Goal: Task Accomplishment & Management: Complete application form

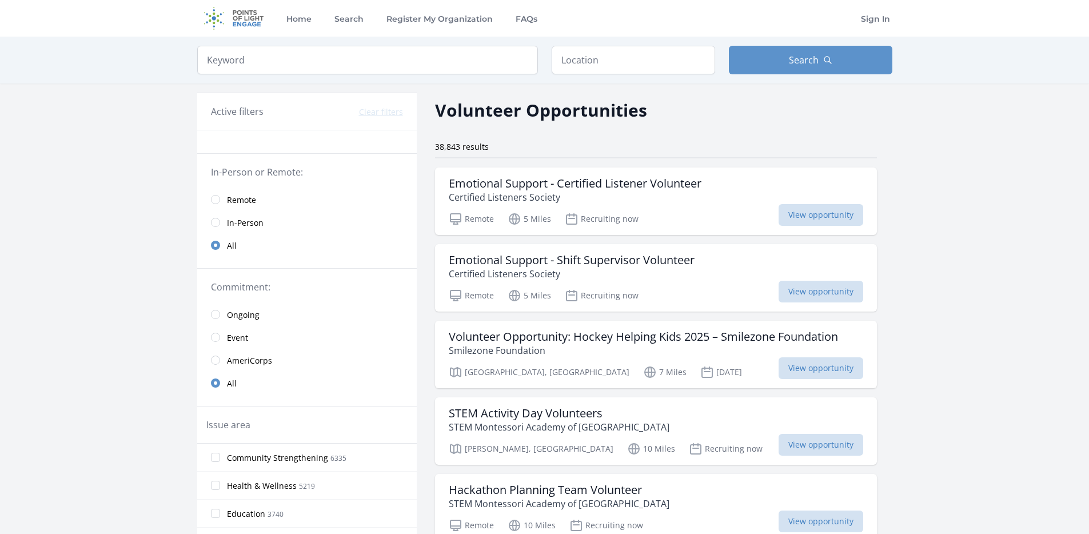
click at [206, 200] on link "Remote" at bounding box center [307, 199] width 220 height 23
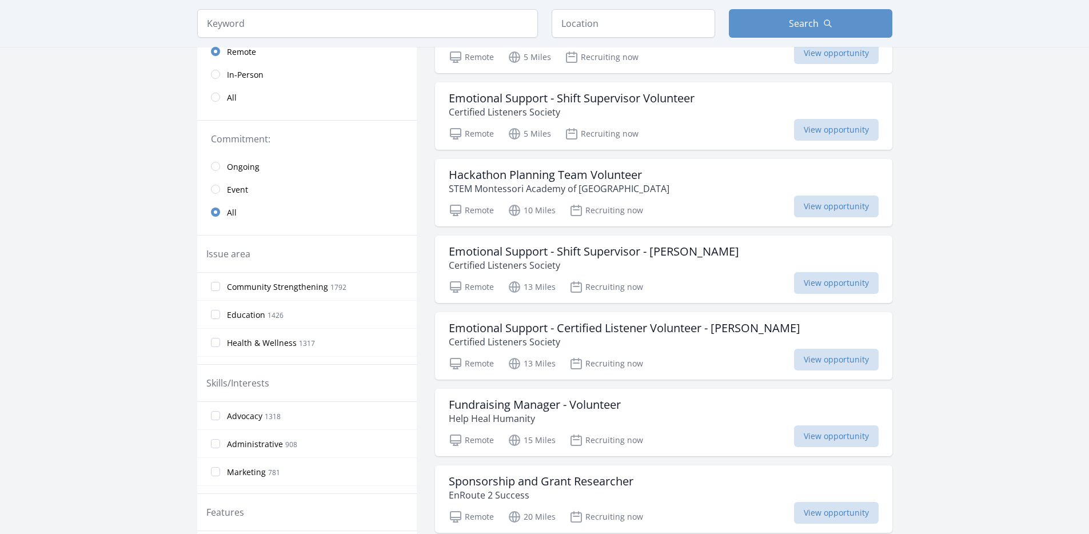
scroll to position [166, 0]
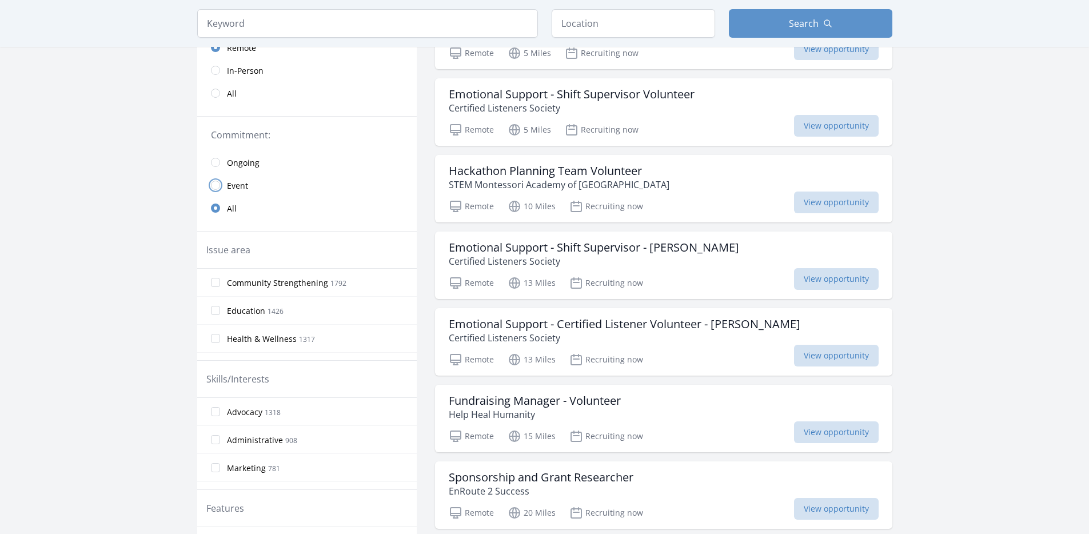
click at [214, 185] on input "radio" at bounding box center [215, 185] width 9 height 9
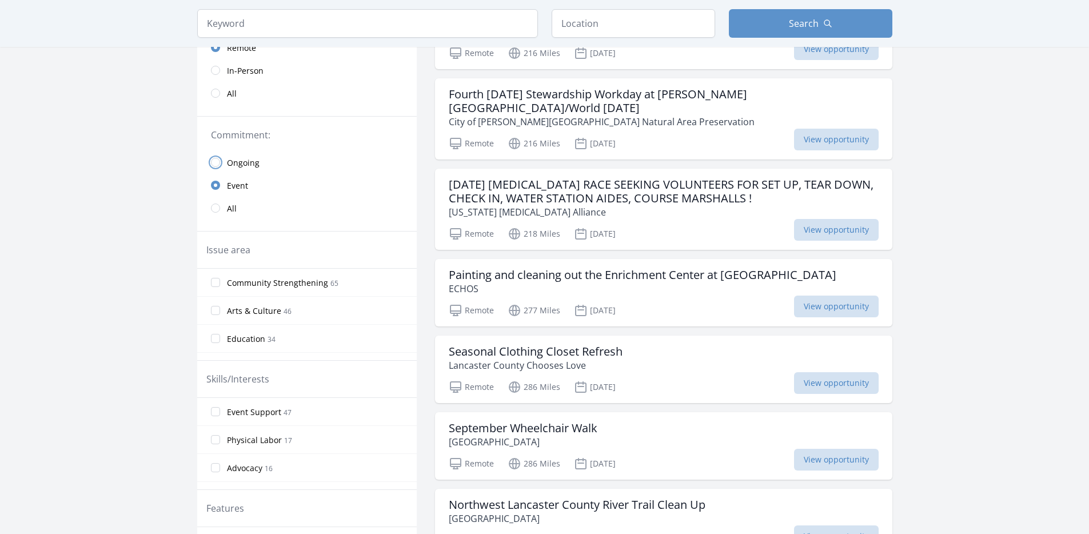
click at [219, 161] on input "radio" at bounding box center [215, 162] width 9 height 9
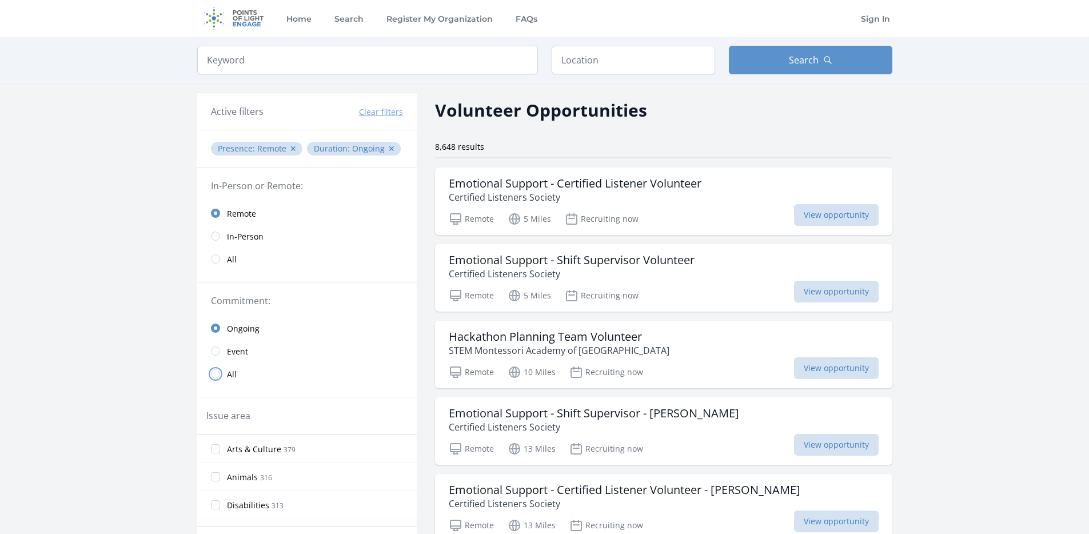
click at [218, 373] on input "radio" at bounding box center [215, 373] width 9 height 9
click at [600, 63] on input "text" at bounding box center [633, 60] width 163 height 29
click at [411, 57] on input "search" at bounding box center [367, 60] width 341 height 29
click at [781, 55] on button "Search" at bounding box center [810, 60] width 163 height 29
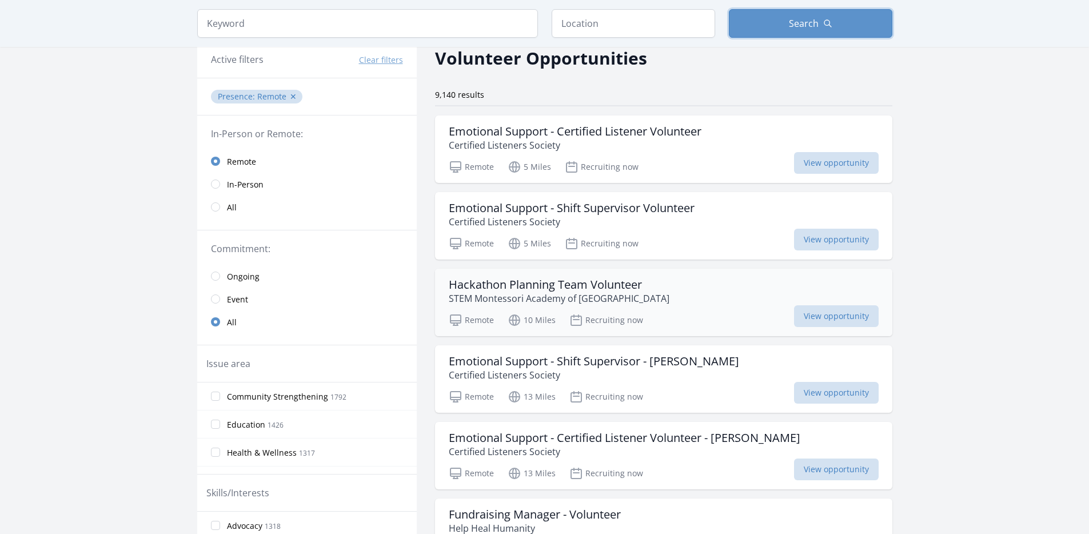
scroll to position [53, 0]
click at [845, 165] on span "View opportunity" at bounding box center [836, 162] width 85 height 22
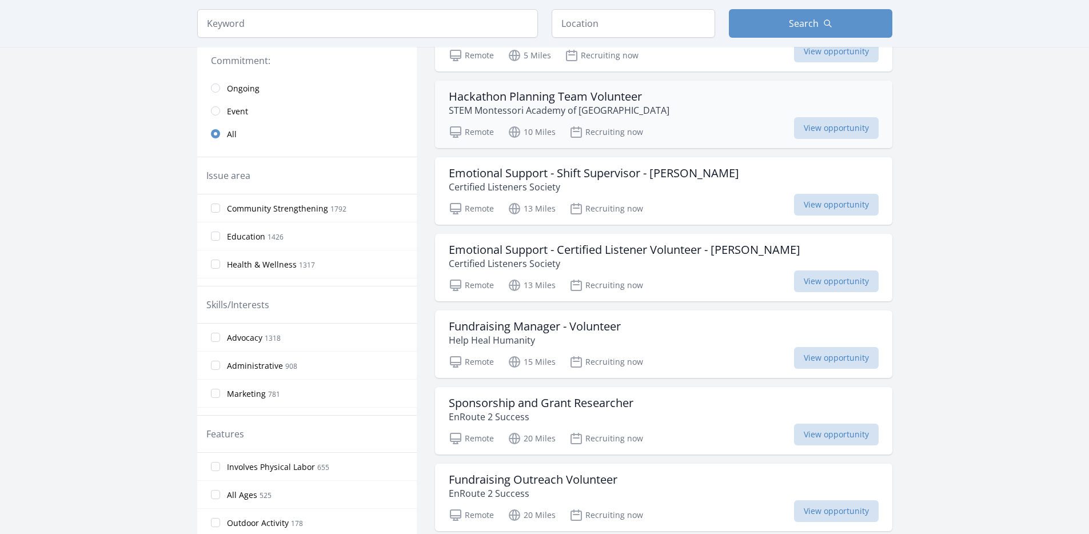
scroll to position [242, 0]
click at [214, 113] on input "radio" at bounding box center [215, 109] width 9 height 9
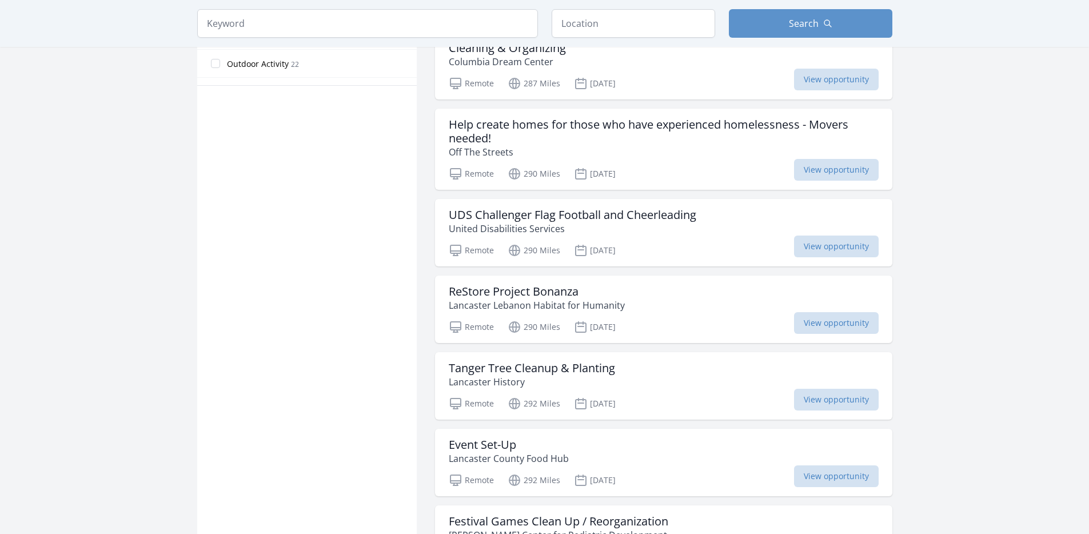
scroll to position [701, 0]
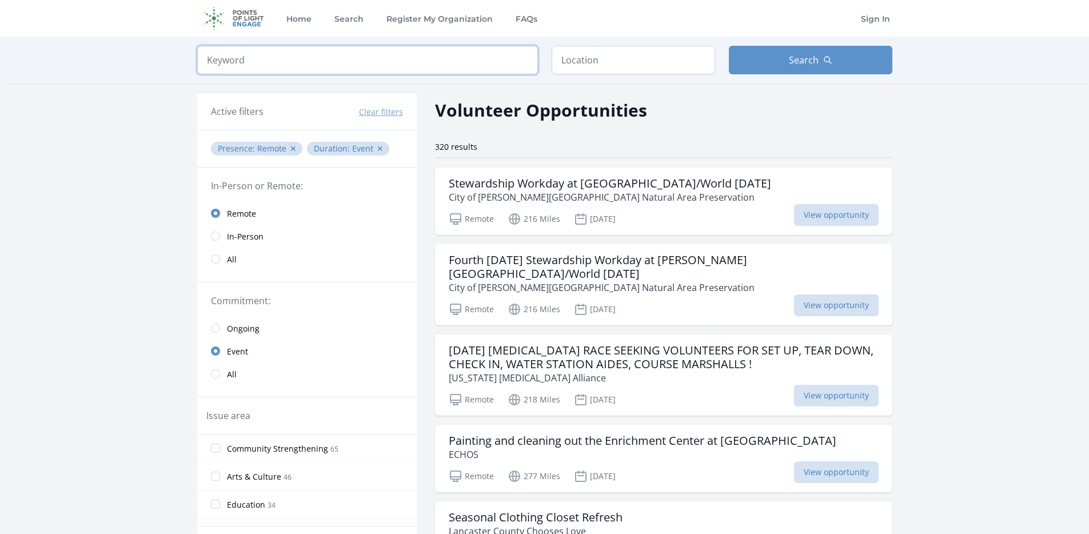
click at [525, 62] on input "search" at bounding box center [367, 60] width 341 height 29
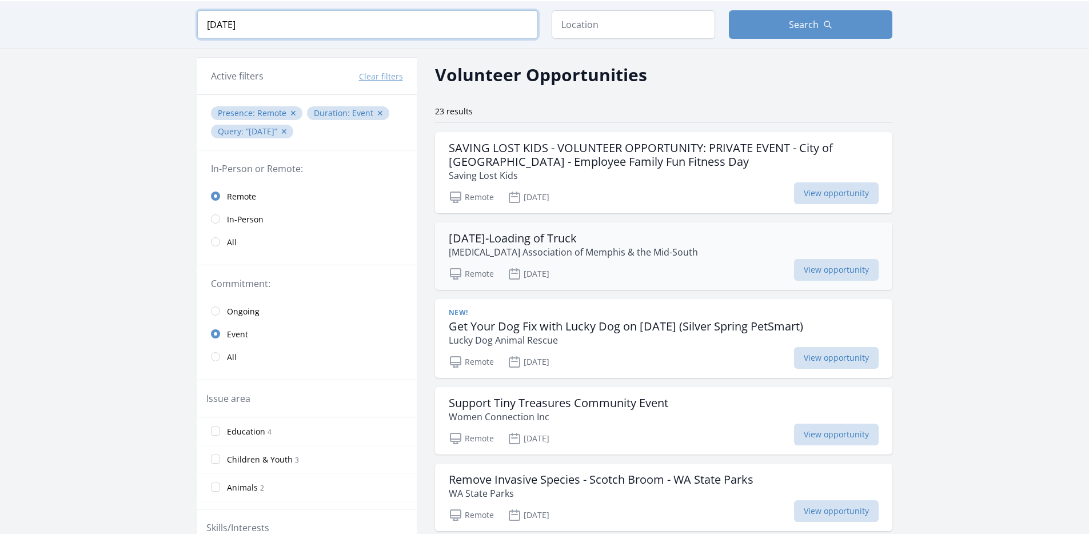
scroll to position [36, 0]
type input "[DATE]"
click button "submit" at bounding box center [0, 0] width 0 height 0
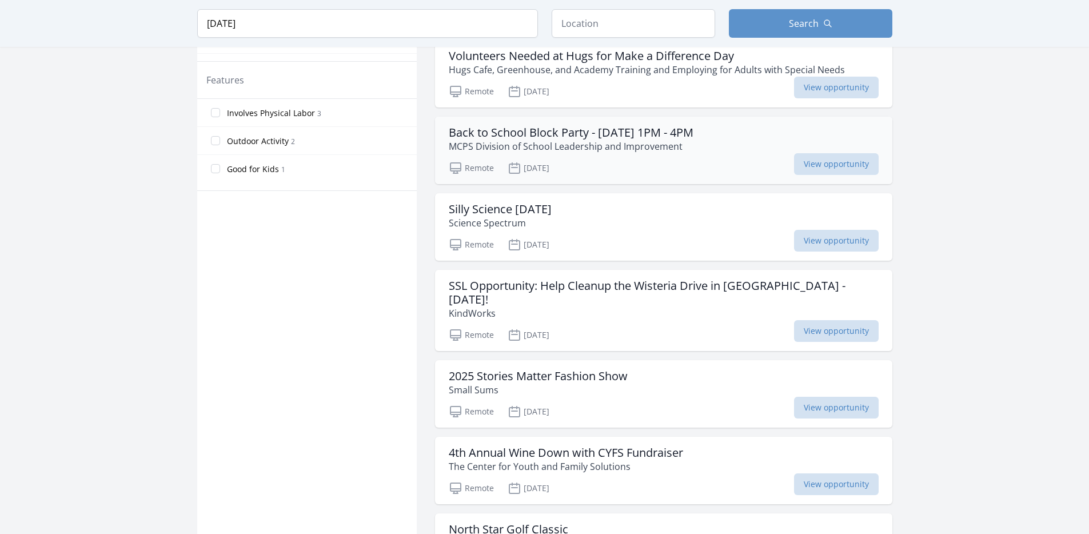
scroll to position [619, 0]
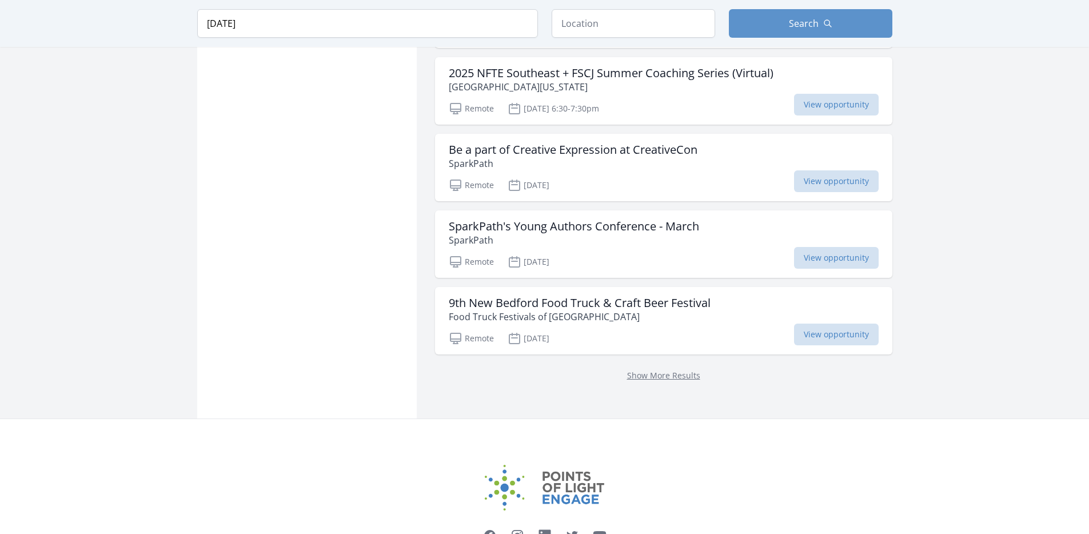
scroll to position [1698, 0]
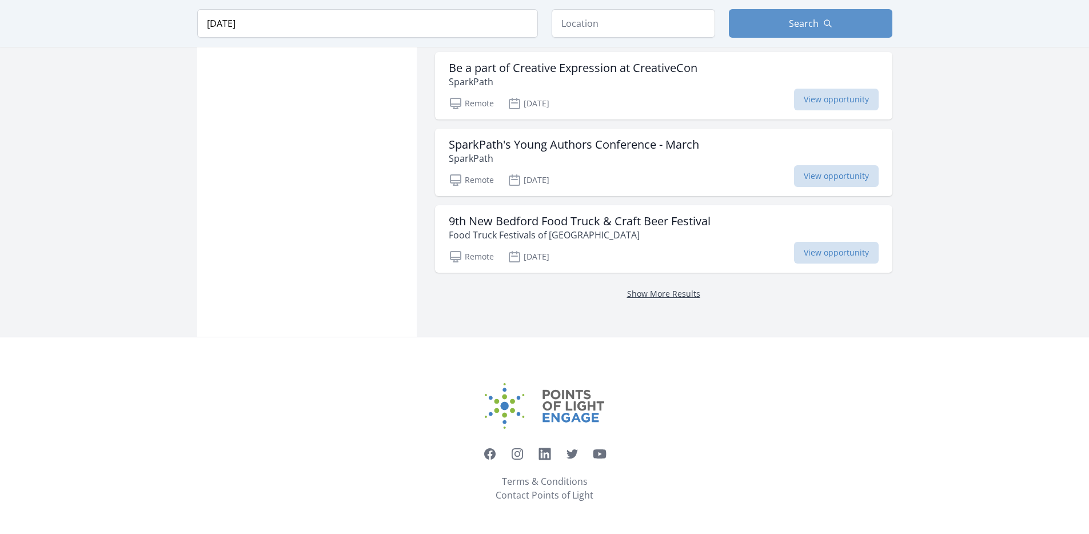
click at [660, 293] on link "Show More Results" at bounding box center [663, 293] width 73 height 11
click at [673, 290] on link "Show More Results" at bounding box center [663, 293] width 73 height 11
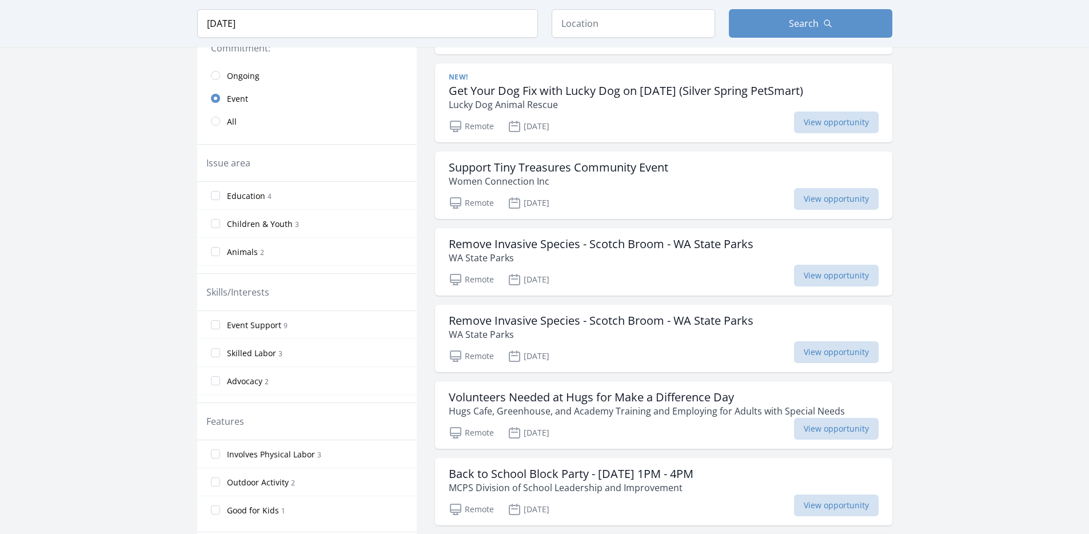
scroll to position [270, 0]
click at [840, 433] on span "View opportunity" at bounding box center [836, 430] width 85 height 22
click at [844, 436] on span "View opportunity" at bounding box center [836, 430] width 85 height 22
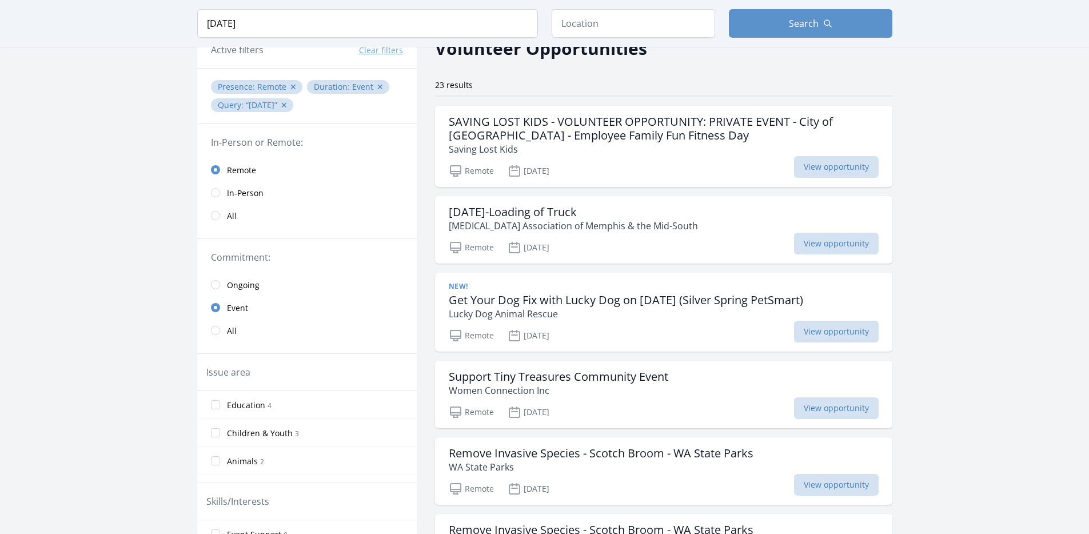
scroll to position [0, 0]
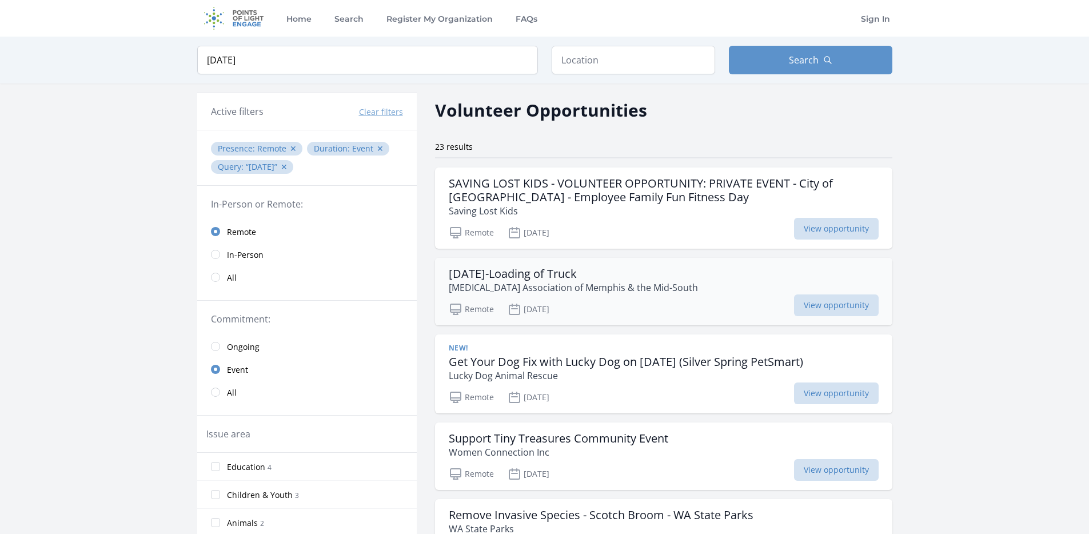
click at [524, 275] on h3 "[DATE]-Loading of Truck" at bounding box center [573, 274] width 249 height 14
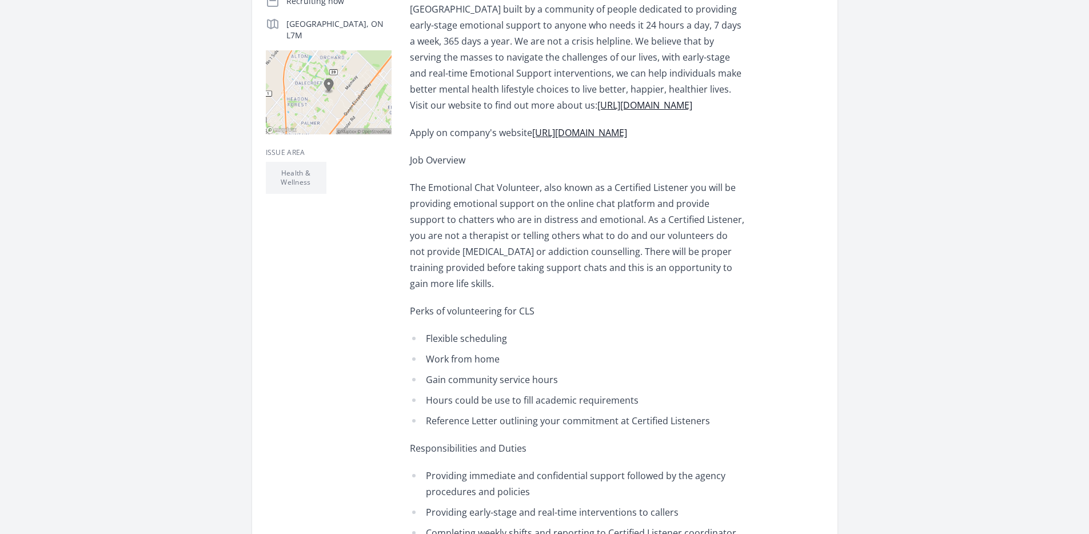
scroll to position [312, 0]
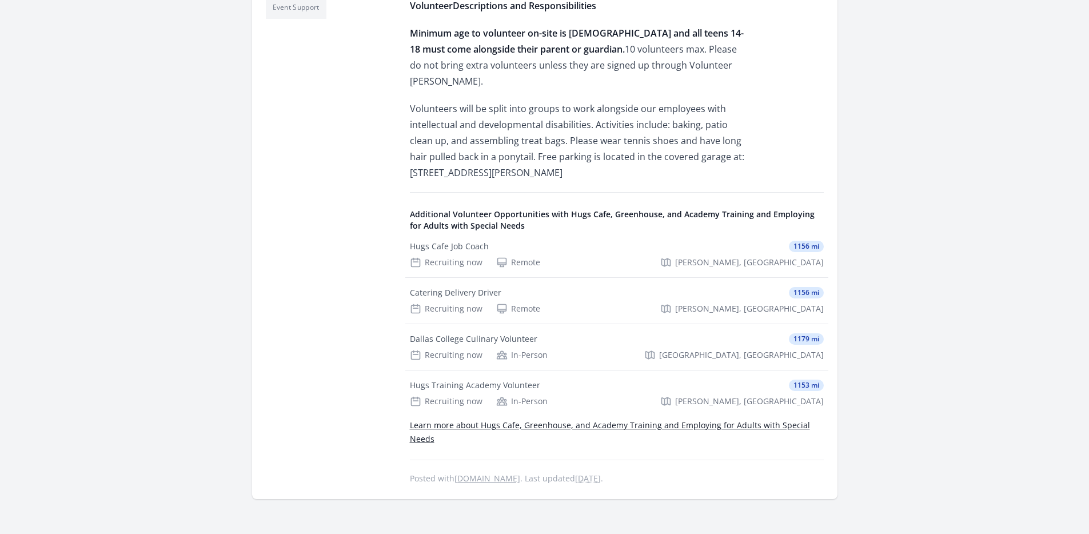
scroll to position [478, 0]
click at [453, 240] on div "Hugs Cafe Job Coach" at bounding box center [449, 245] width 79 height 11
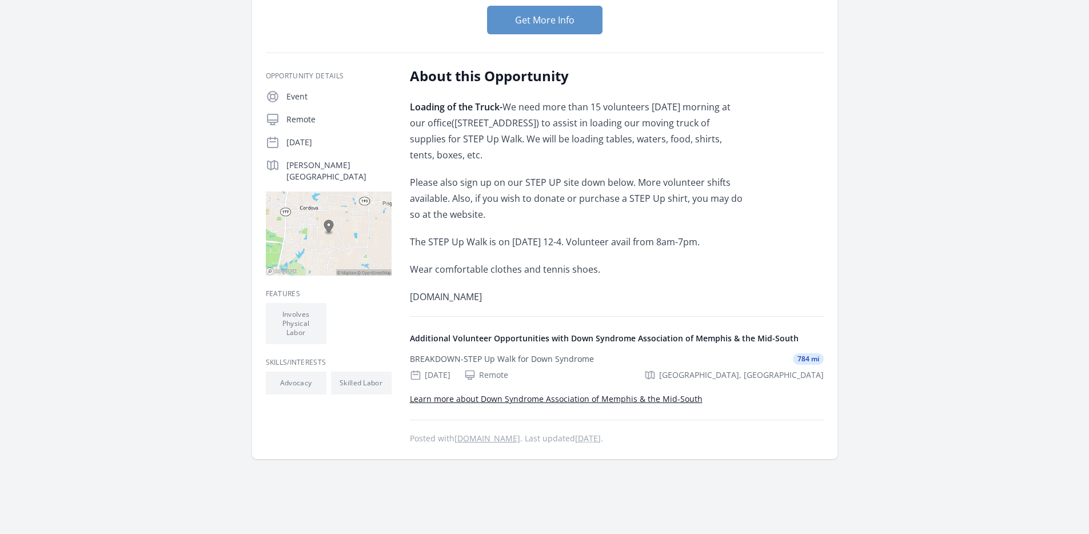
scroll to position [148, 0]
